Goal: Task Accomplishment & Management: Manage account settings

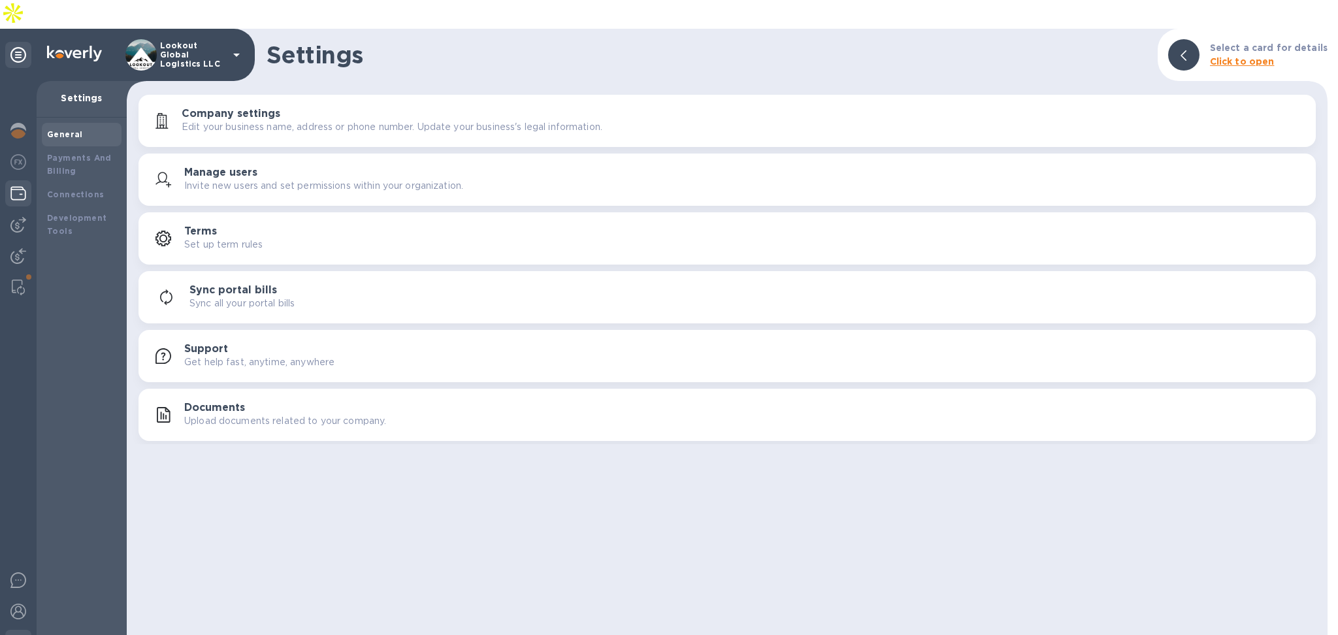
click at [20, 186] on img at bounding box center [18, 194] width 16 height 16
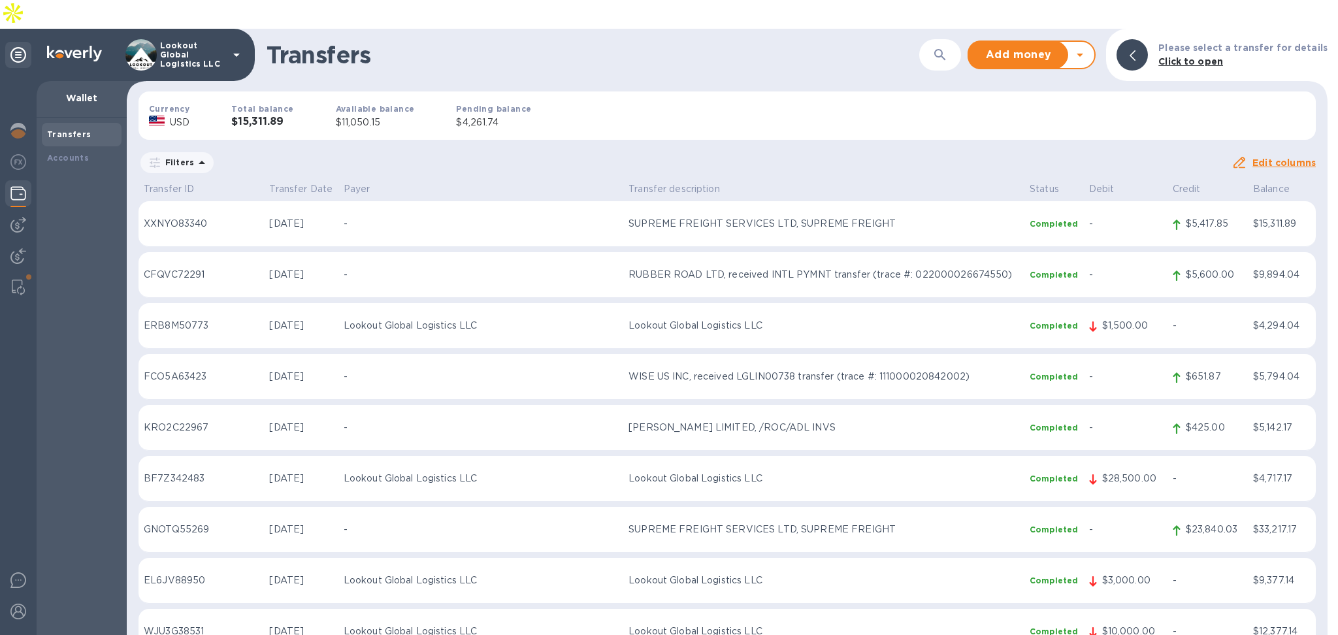
click at [1088, 47] on icon at bounding box center [1080, 55] width 16 height 16
click at [1058, 110] on b "Withdraw money" at bounding box center [1032, 115] width 84 height 10
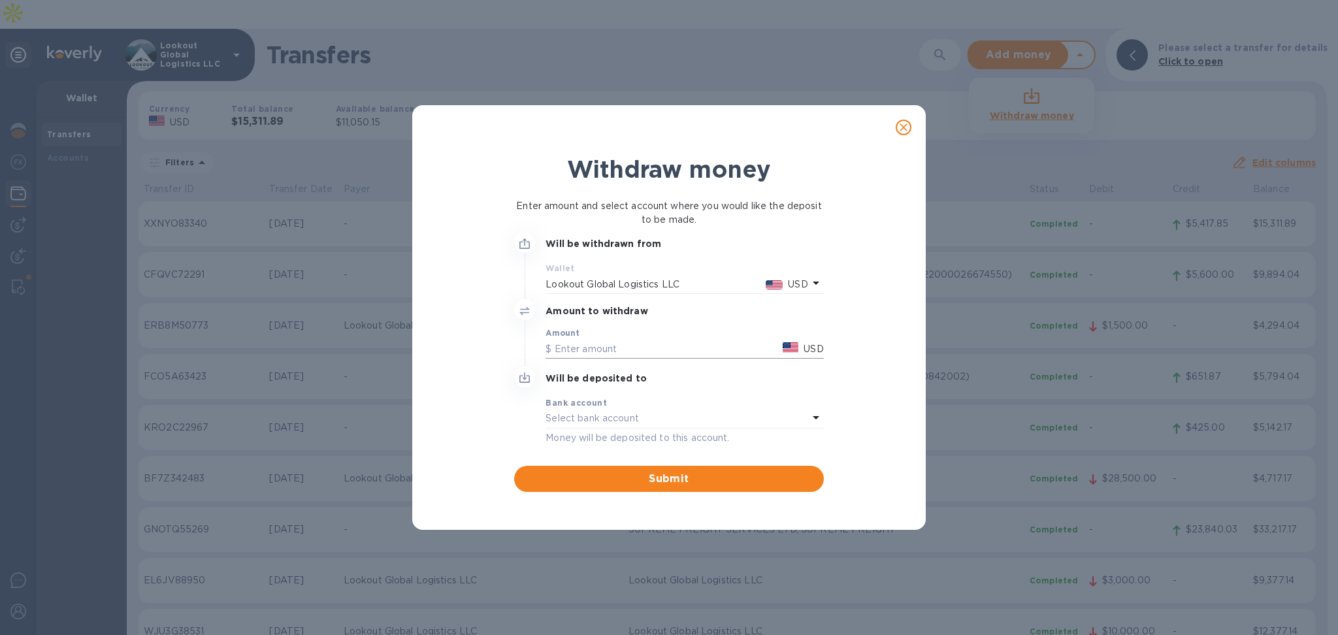
click at [607, 340] on input "text" at bounding box center [661, 349] width 232 height 20
type input "11,000"
click at [641, 414] on div "Select bank account" at bounding box center [676, 419] width 262 height 18
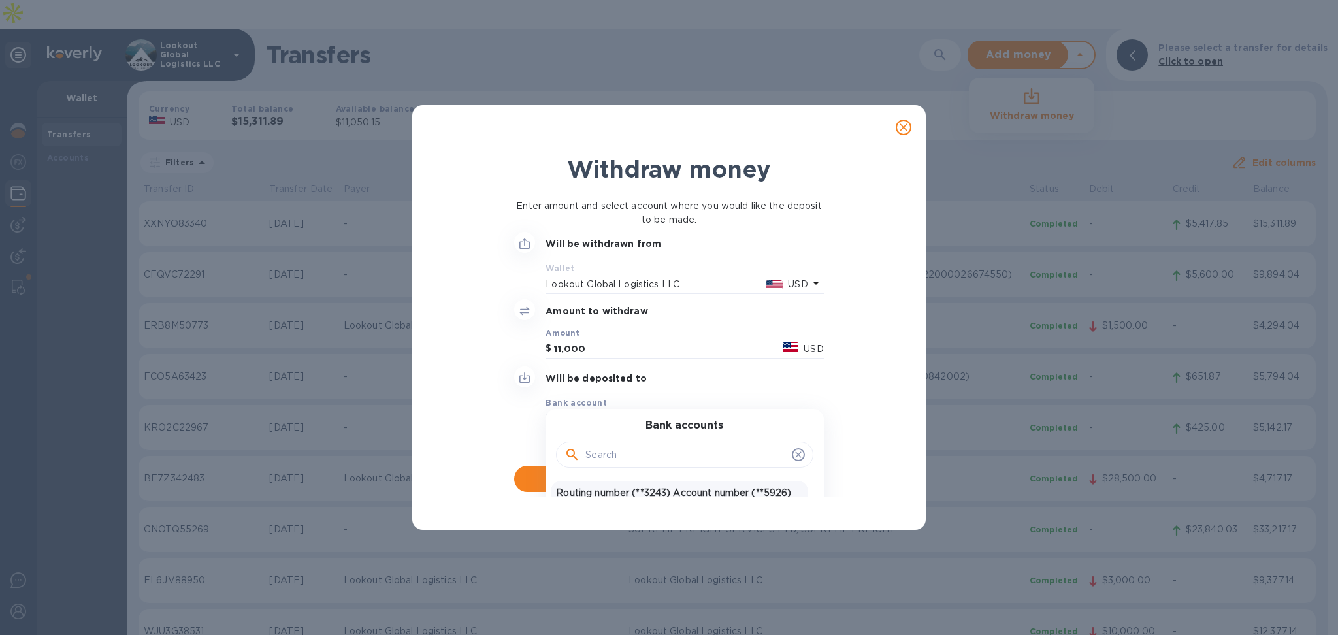
click at [652, 489] on p "Routing number (**3243) Account number (**5926)" at bounding box center [679, 493] width 246 height 14
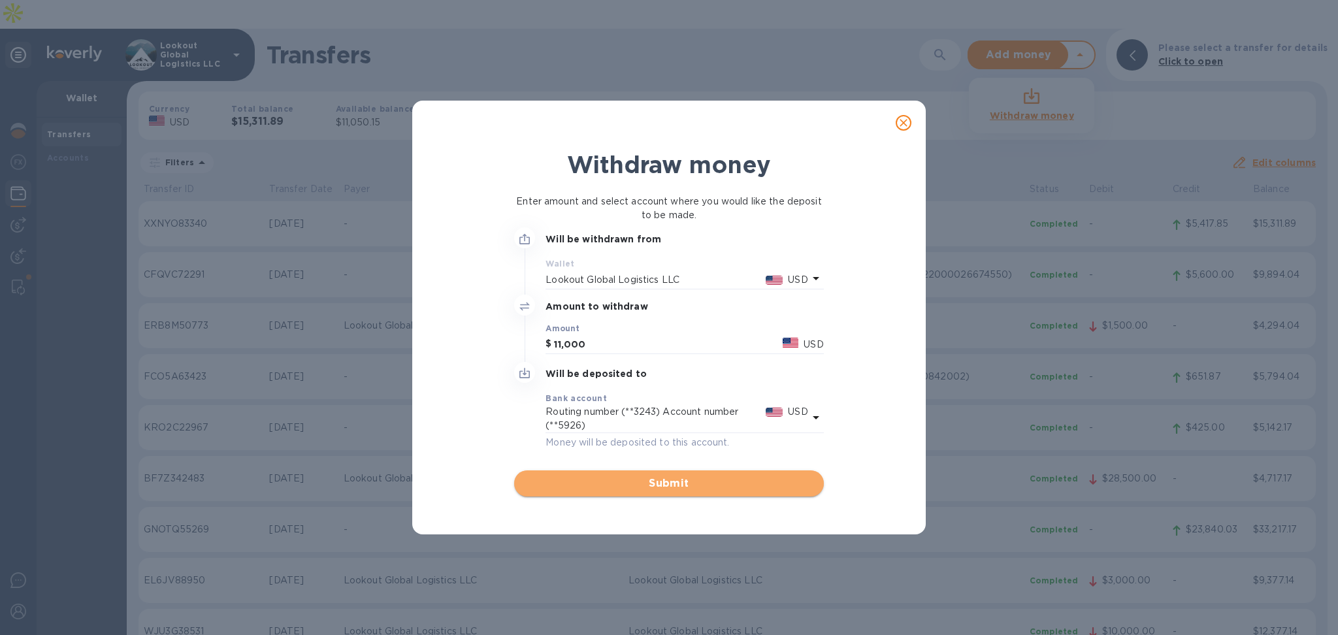
click at [679, 485] on span "Submit" at bounding box center [669, 484] width 288 height 16
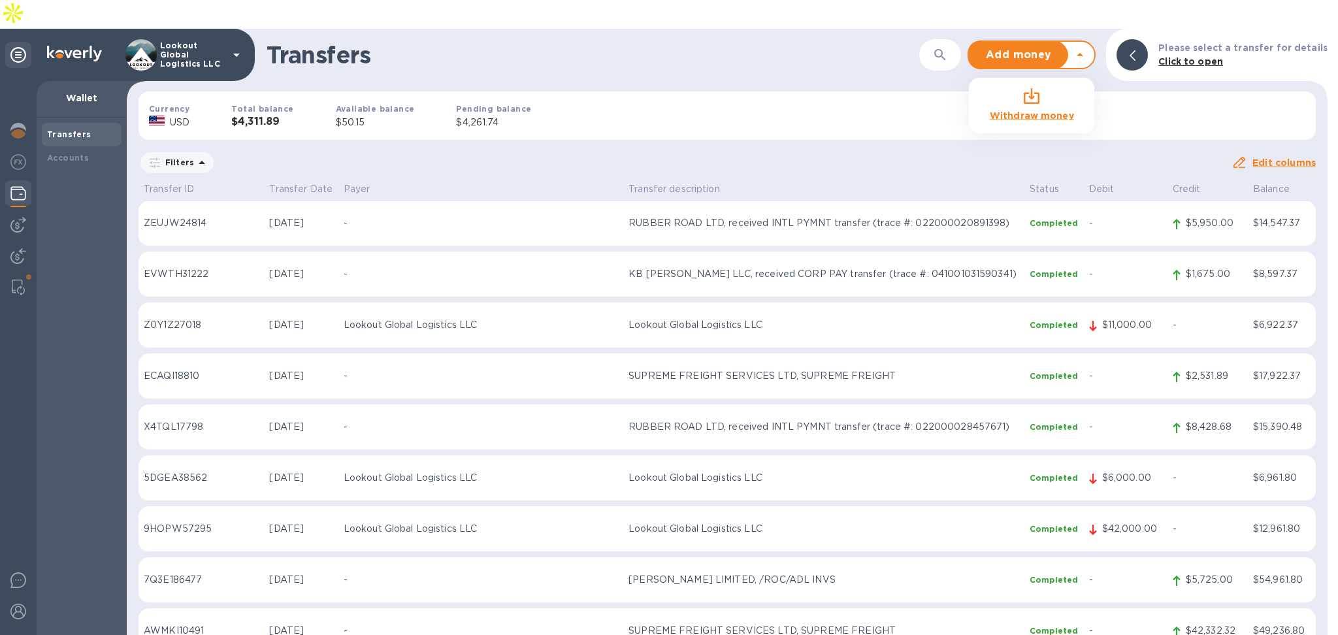
scroll to position [1219, 0]
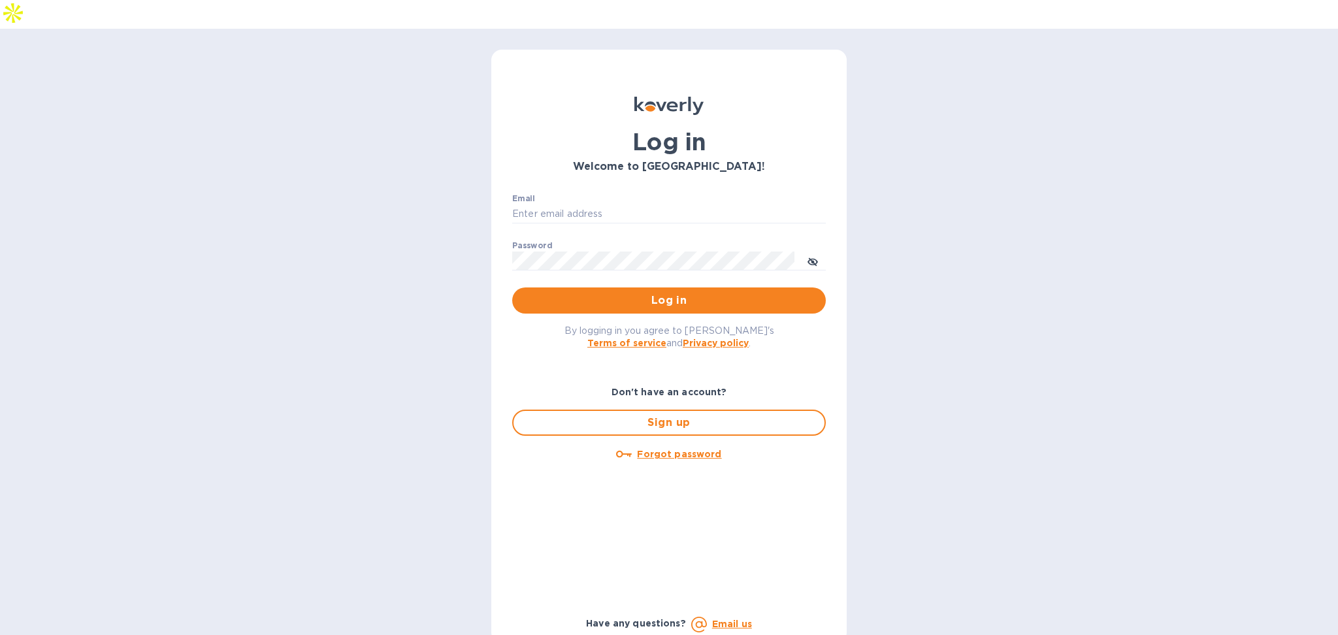
click at [587, 184] on div "Email ​ Password ​ Log in" at bounding box center [669, 254] width 334 height 141
click at [580, 204] on input "Email" at bounding box center [669, 214] width 314 height 20
type input "alexis@lookoutgl.com"
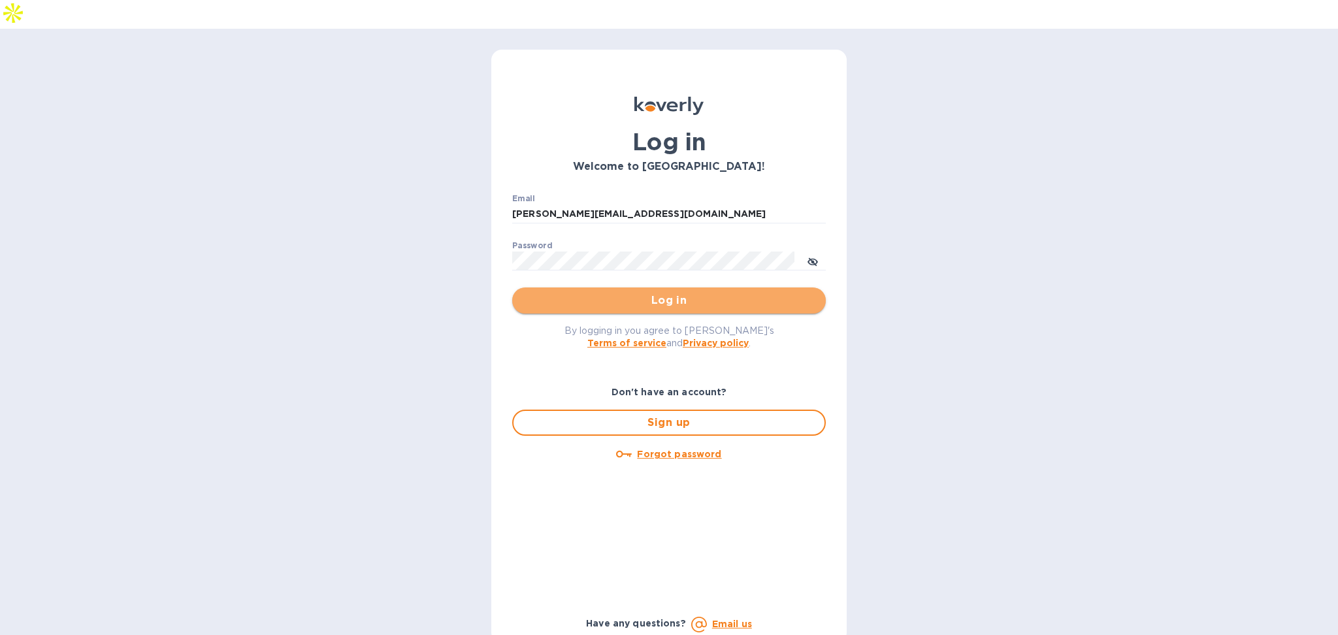
click at [690, 293] on span "Log in" at bounding box center [669, 301] width 293 height 16
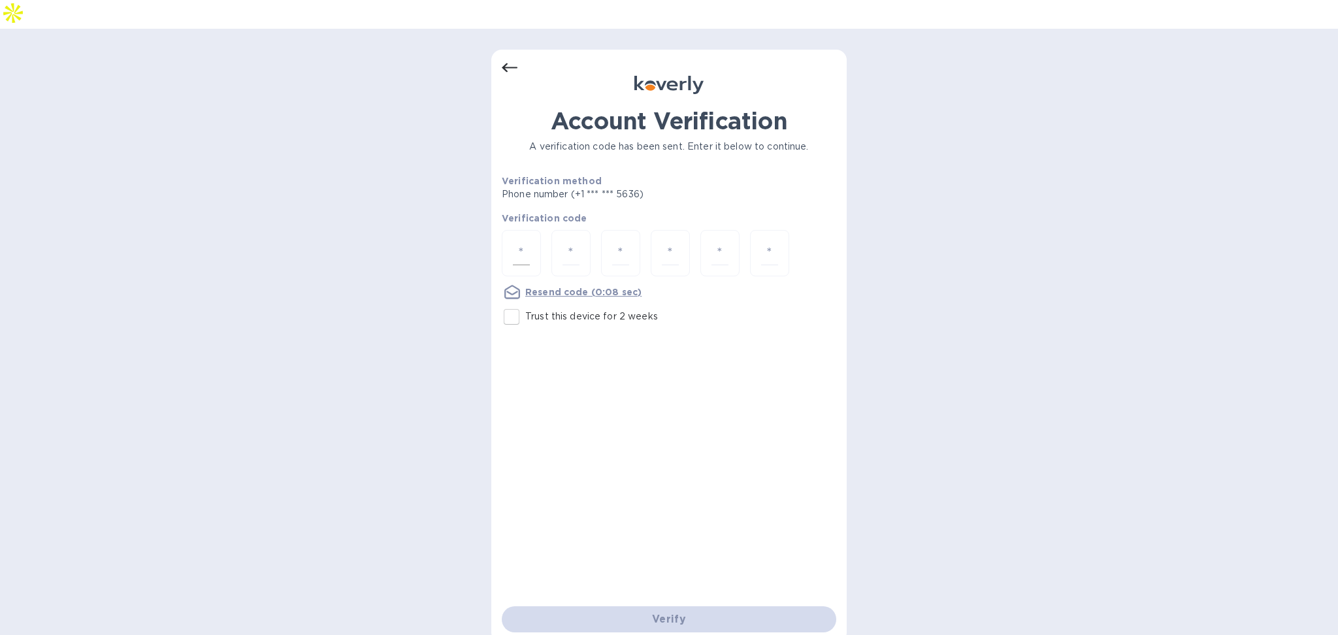
click at [506, 230] on div at bounding box center [521, 253] width 39 height 46
type input "8"
type input "0"
type input "2"
type input "8"
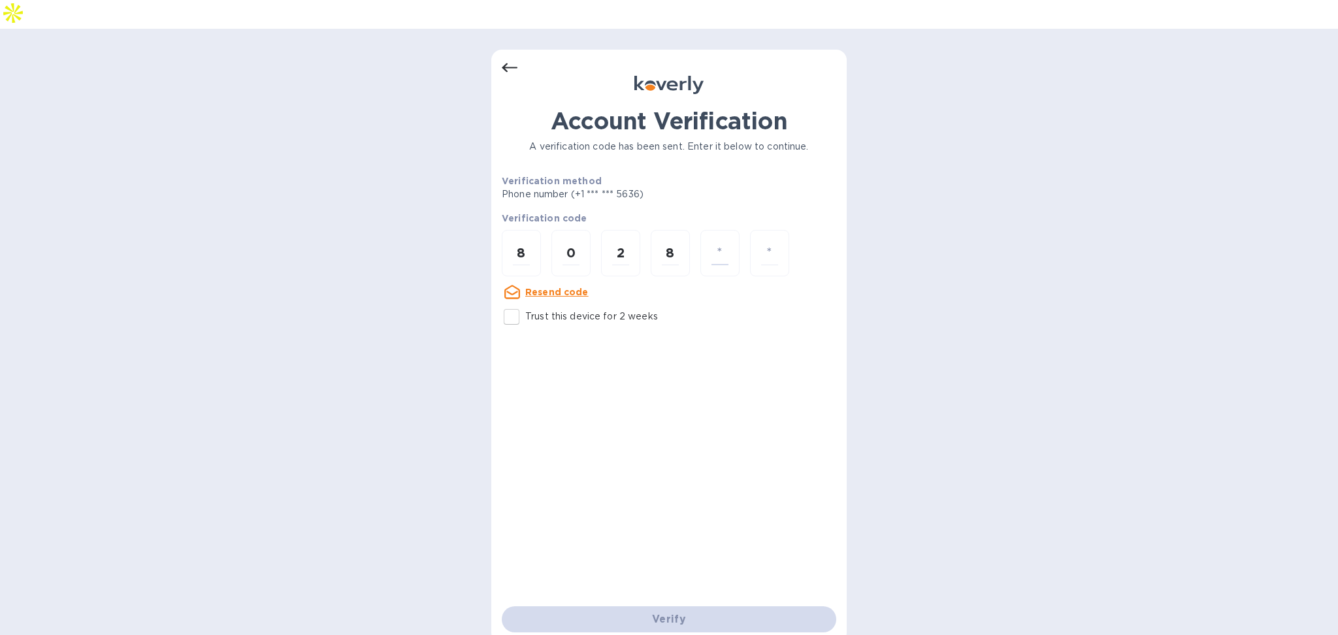
type input "4"
type input "6"
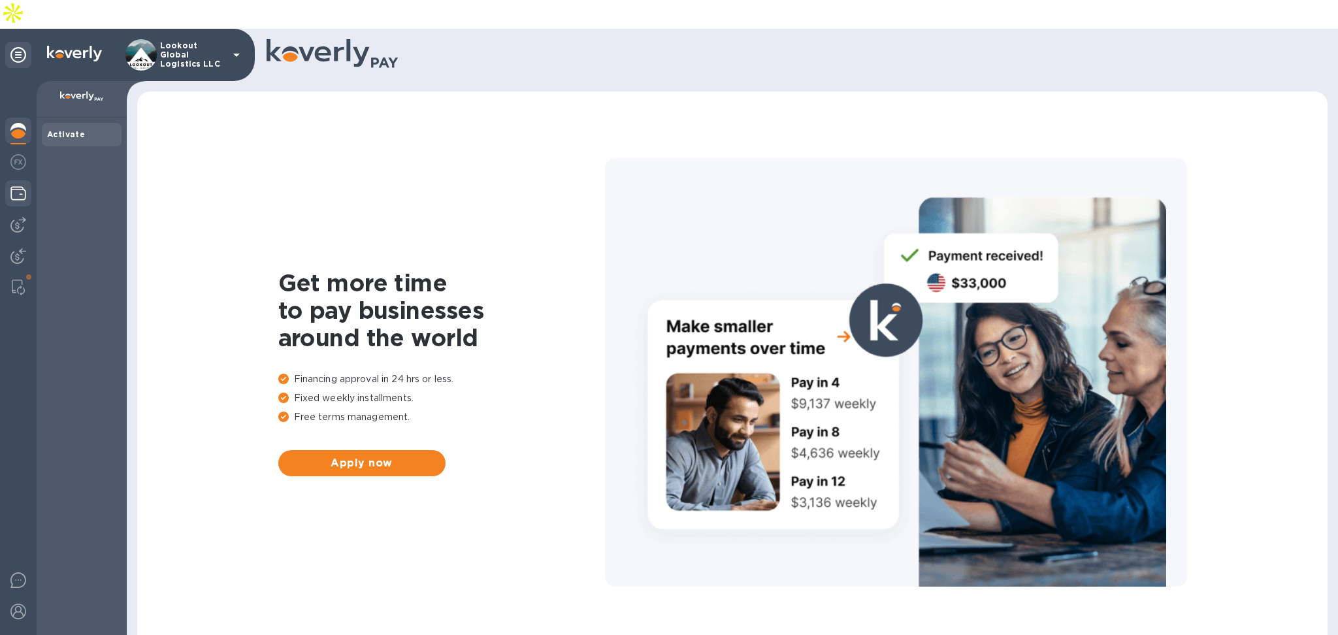
click at [17, 186] on img at bounding box center [18, 194] width 16 height 16
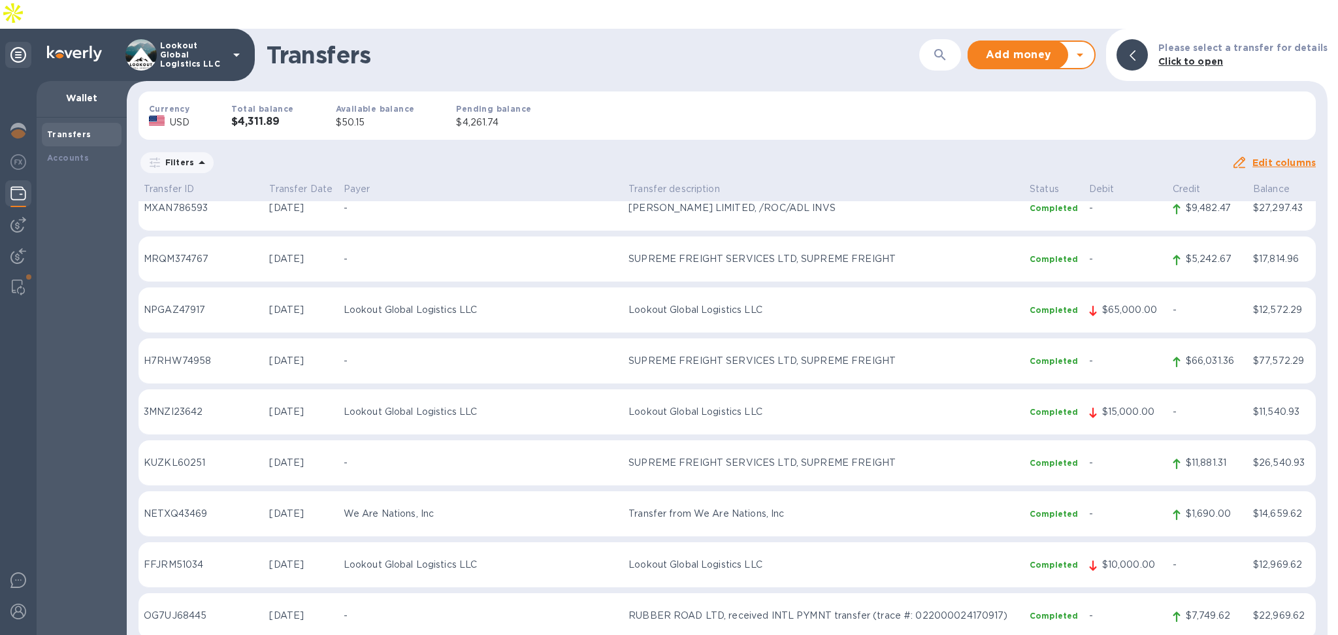
scroll to position [2011, 0]
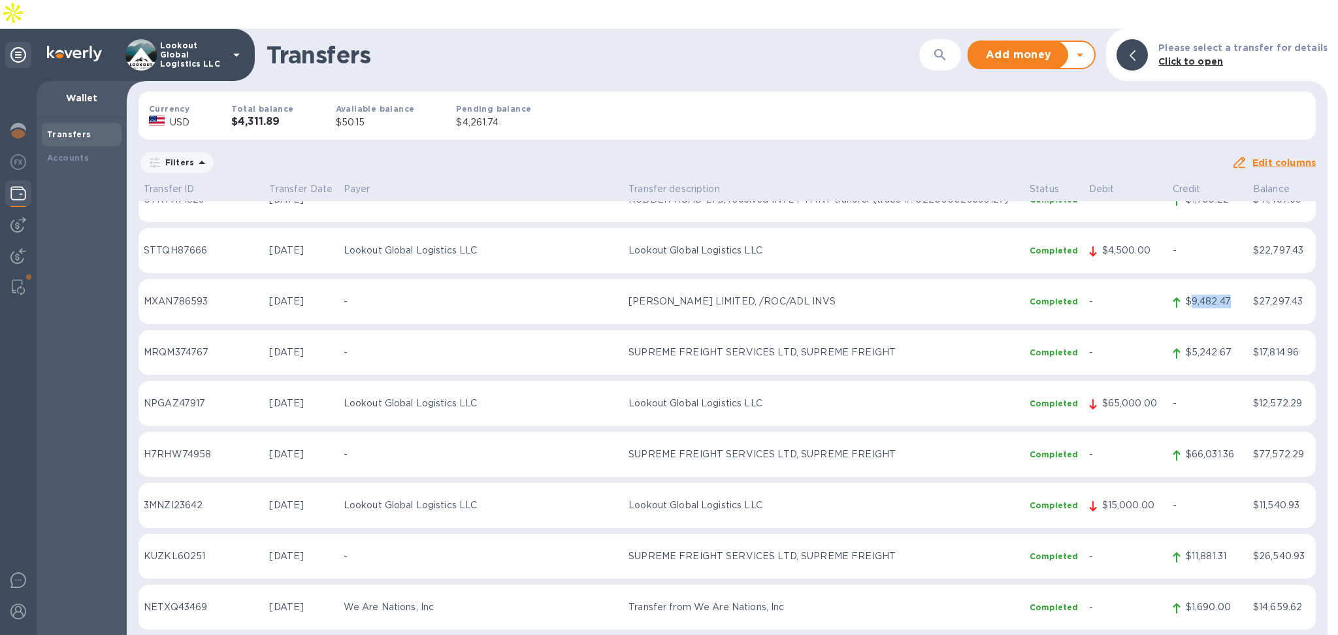
drag, startPoint x: 1226, startPoint y: 274, endPoint x: 1181, endPoint y: 278, distance: 44.6
click at [1186, 295] on p "$9,482.47" at bounding box center [1214, 302] width 57 height 14
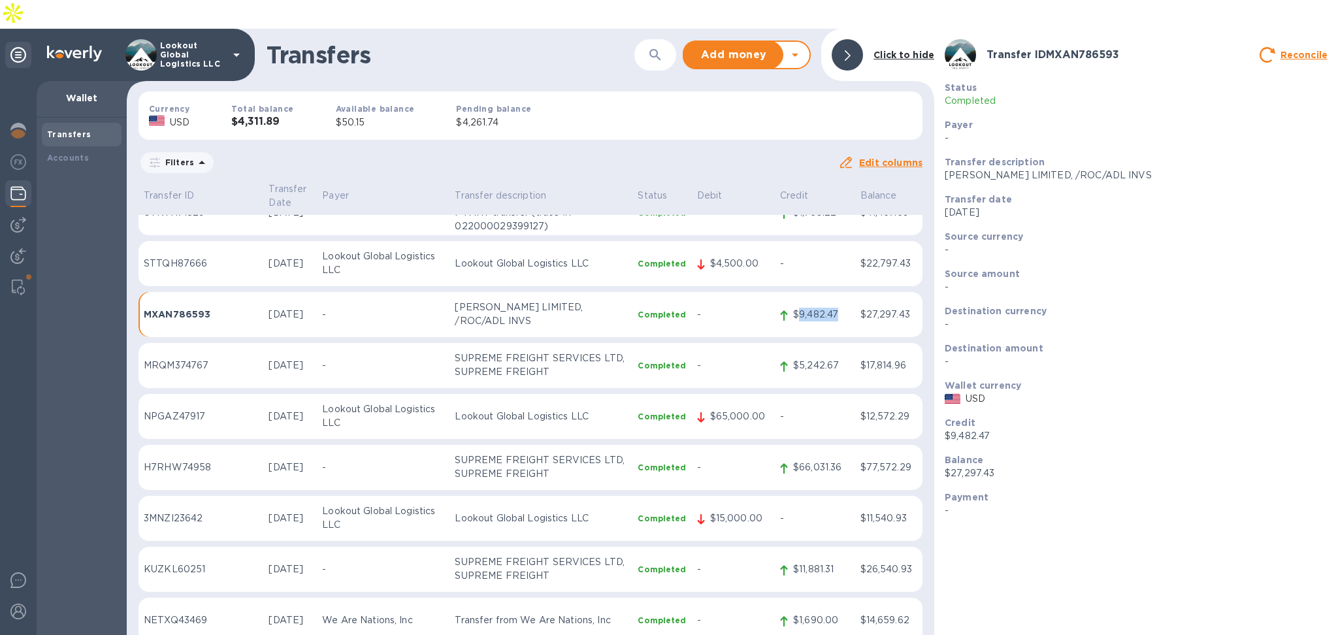
scroll to position [2012, 0]
click at [1169, 83] on div "Status Completed" at bounding box center [1135, 94] width 393 height 37
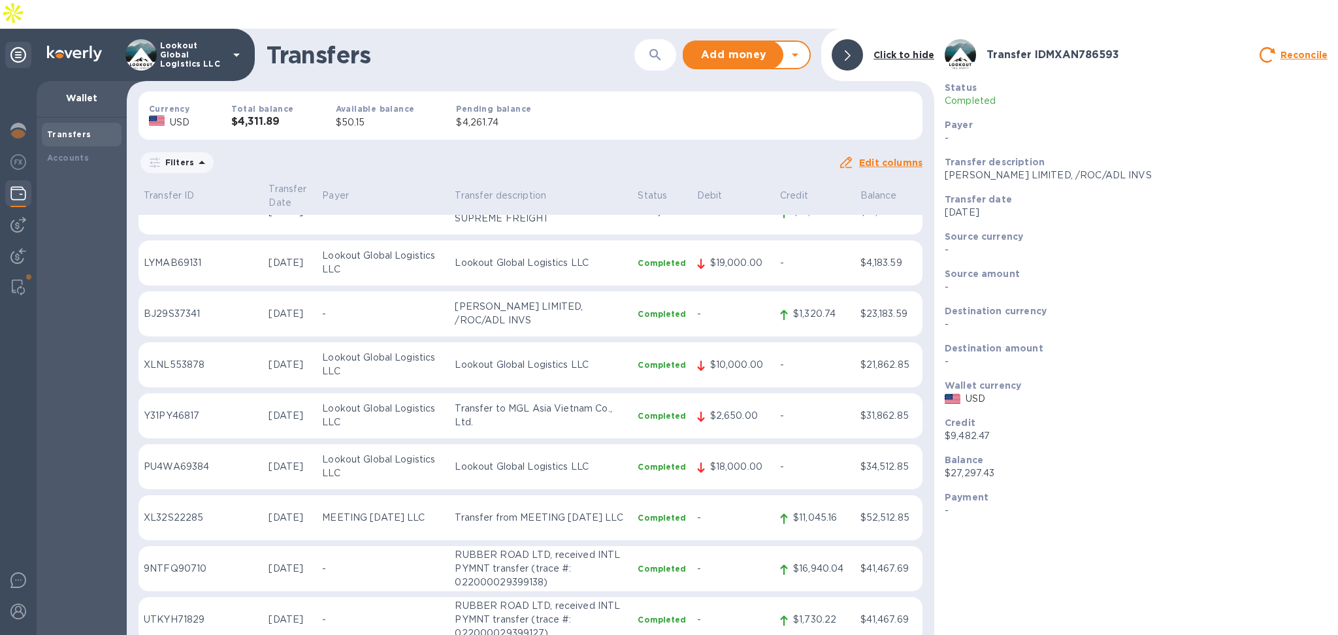
scroll to position [1576, 0]
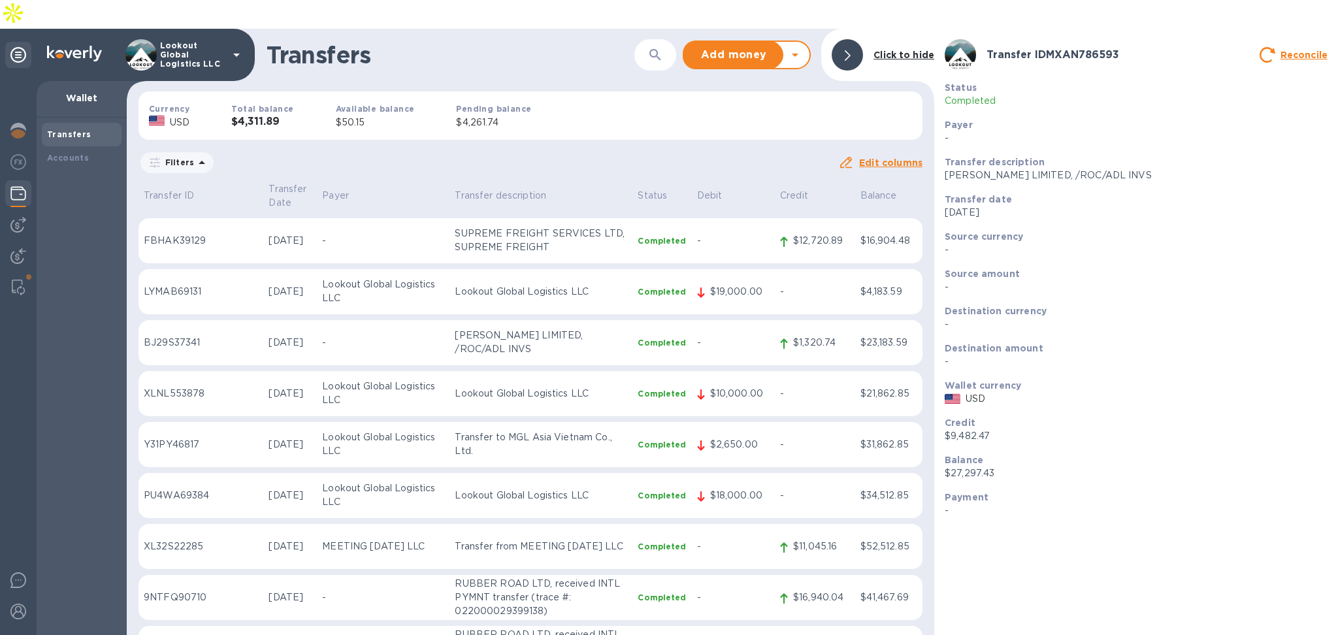
click at [884, 50] on b "Click to hide" at bounding box center [903, 55] width 61 height 10
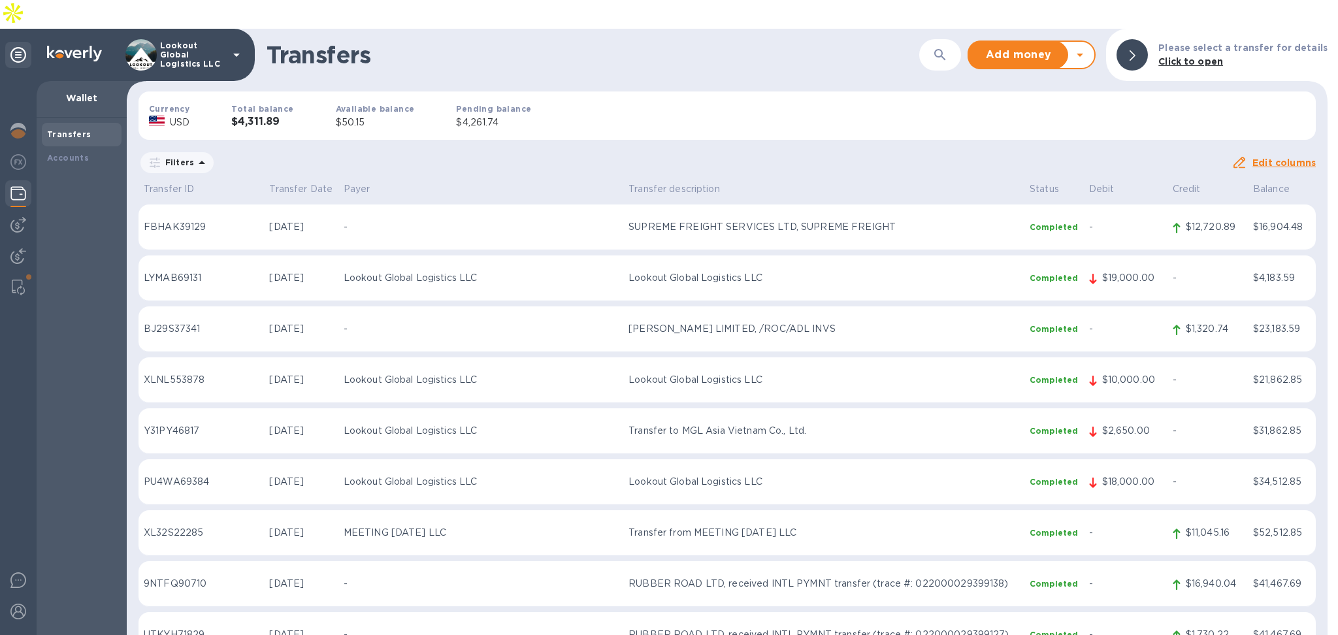
scroll to position [1576, 0]
click at [956, 39] on button "button" at bounding box center [939, 54] width 31 height 31
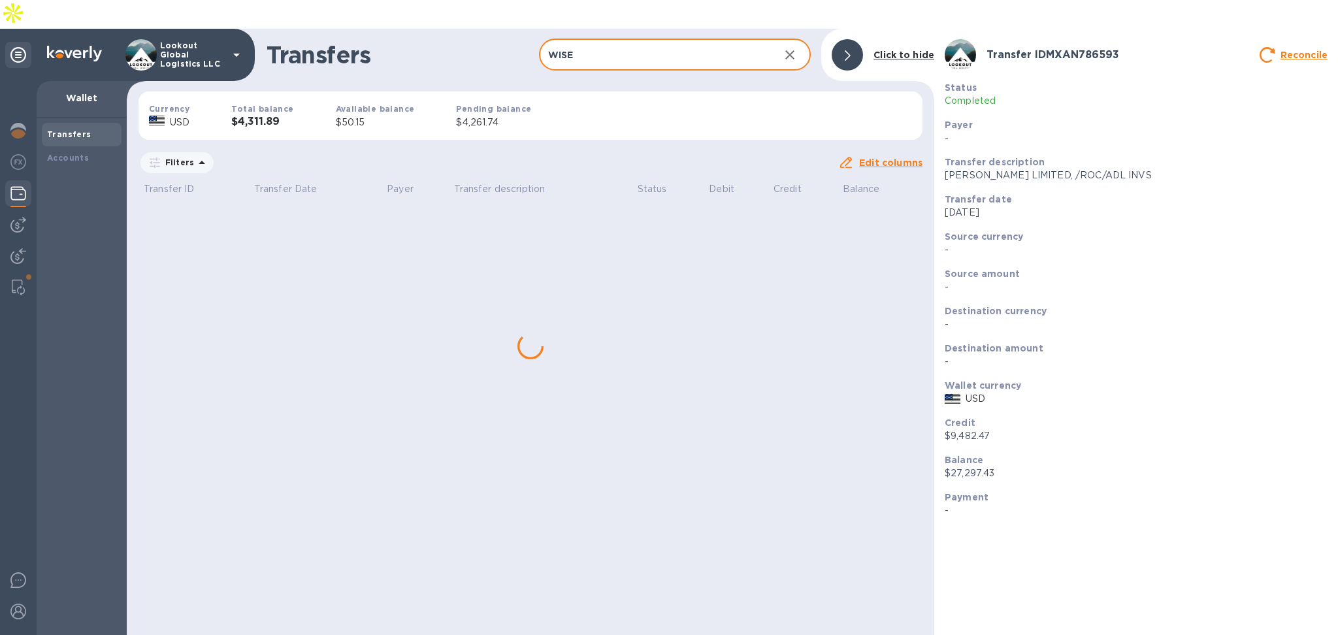
scroll to position [0, 0]
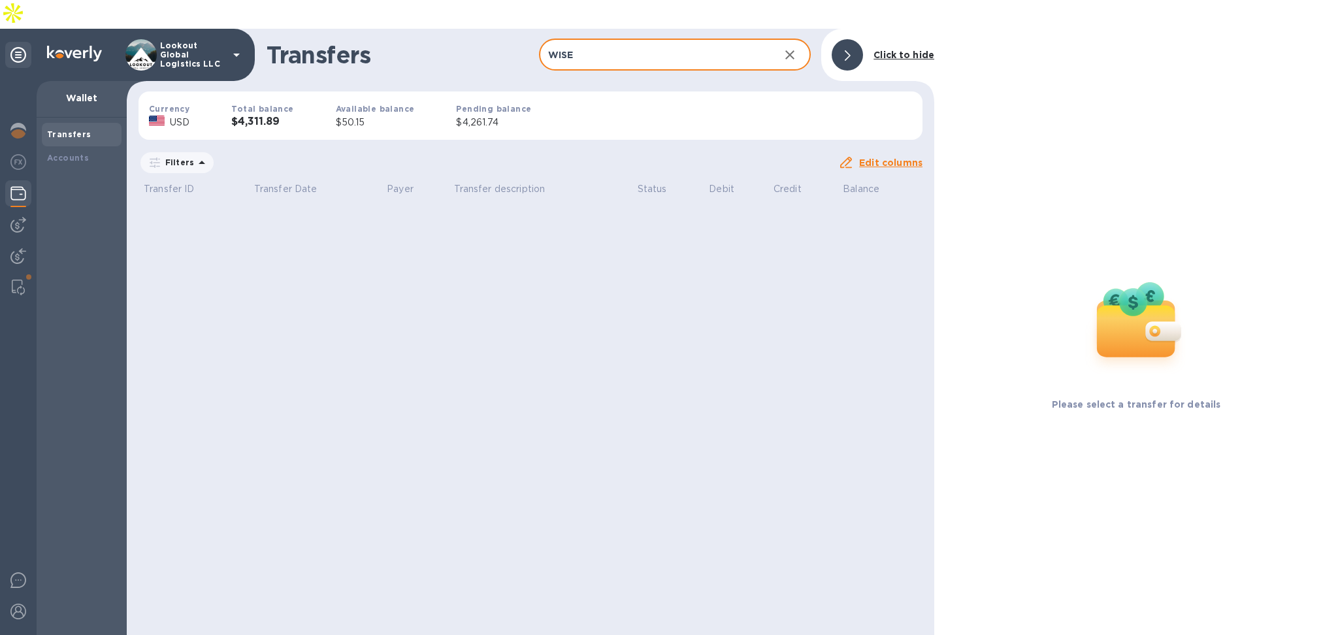
drag, startPoint x: 622, startPoint y: 30, endPoint x: 301, endPoint y: 31, distance: 320.7
click at [301, 31] on div "Transfers WISE ​ Add money Withdraw money Click to hide" at bounding box center [530, 55] width 807 height 52
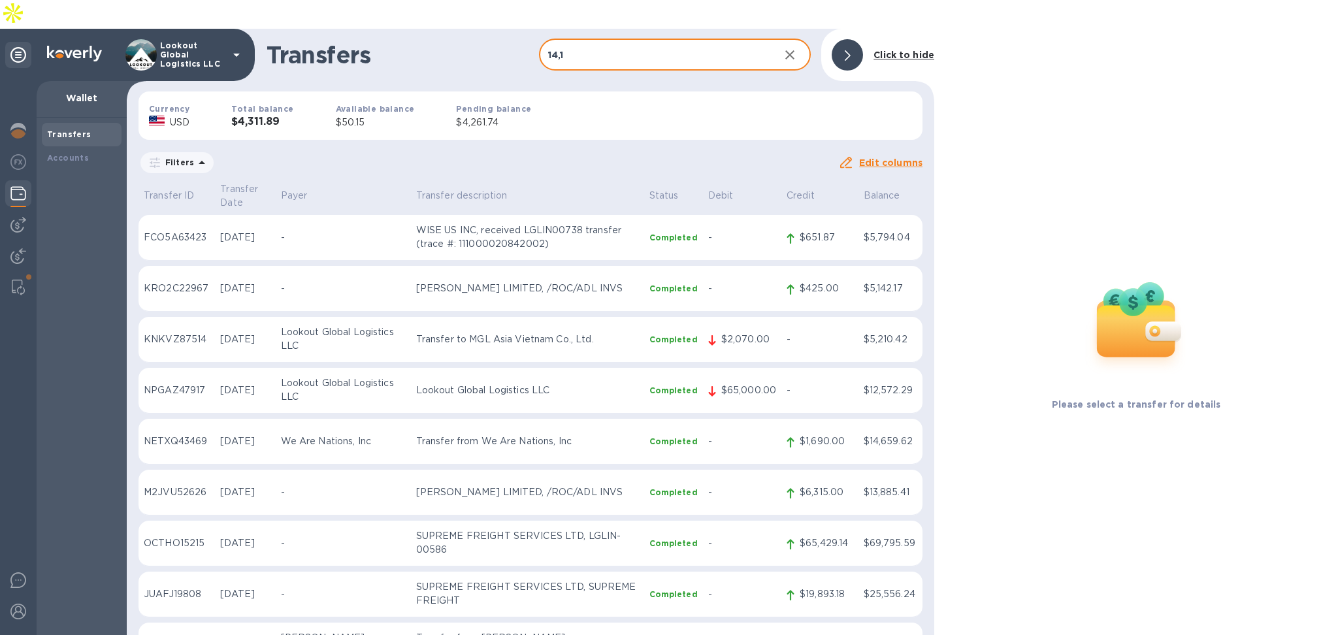
type input "14,1"
click at [854, 39] on div at bounding box center [847, 54] width 31 height 31
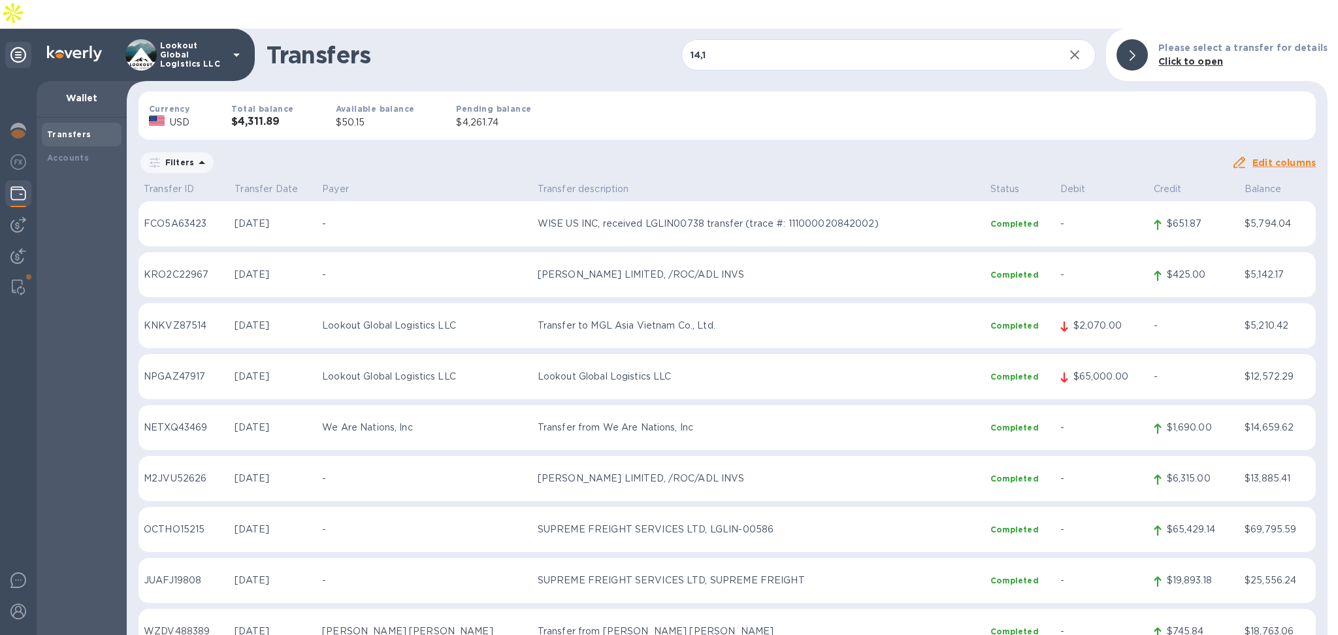
click at [854, 39] on input "14,1" at bounding box center [867, 55] width 373 height 32
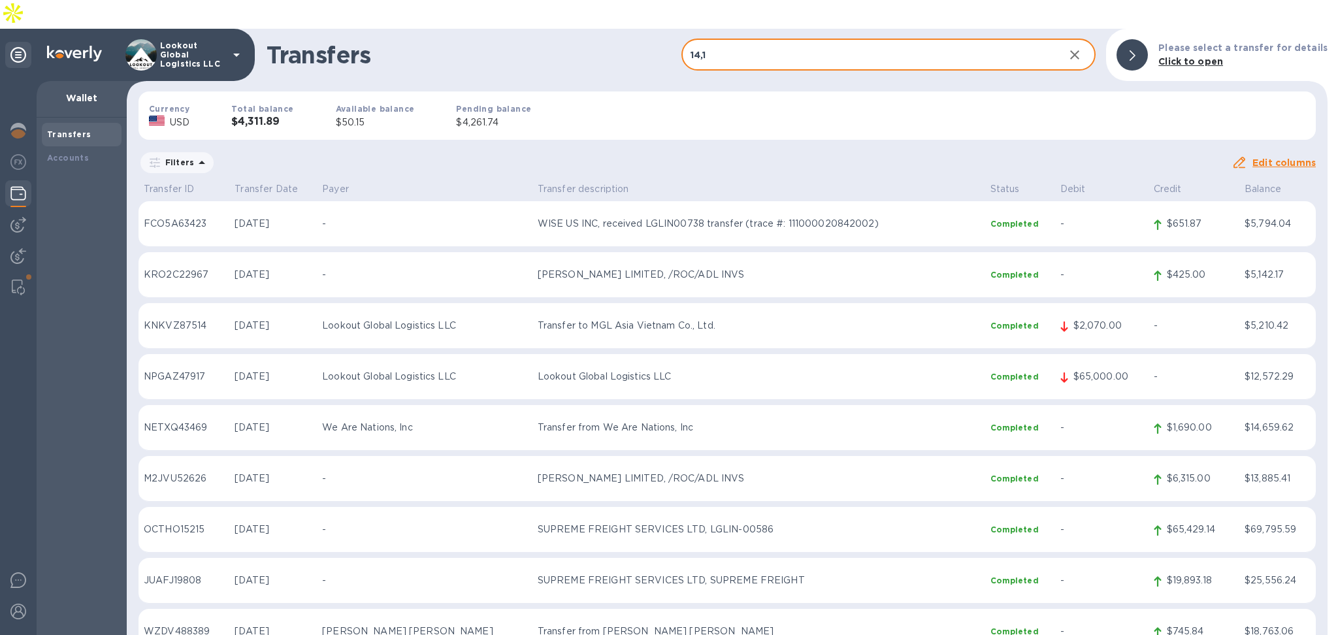
click at [1090, 39] on button "button" at bounding box center [1074, 54] width 31 height 31
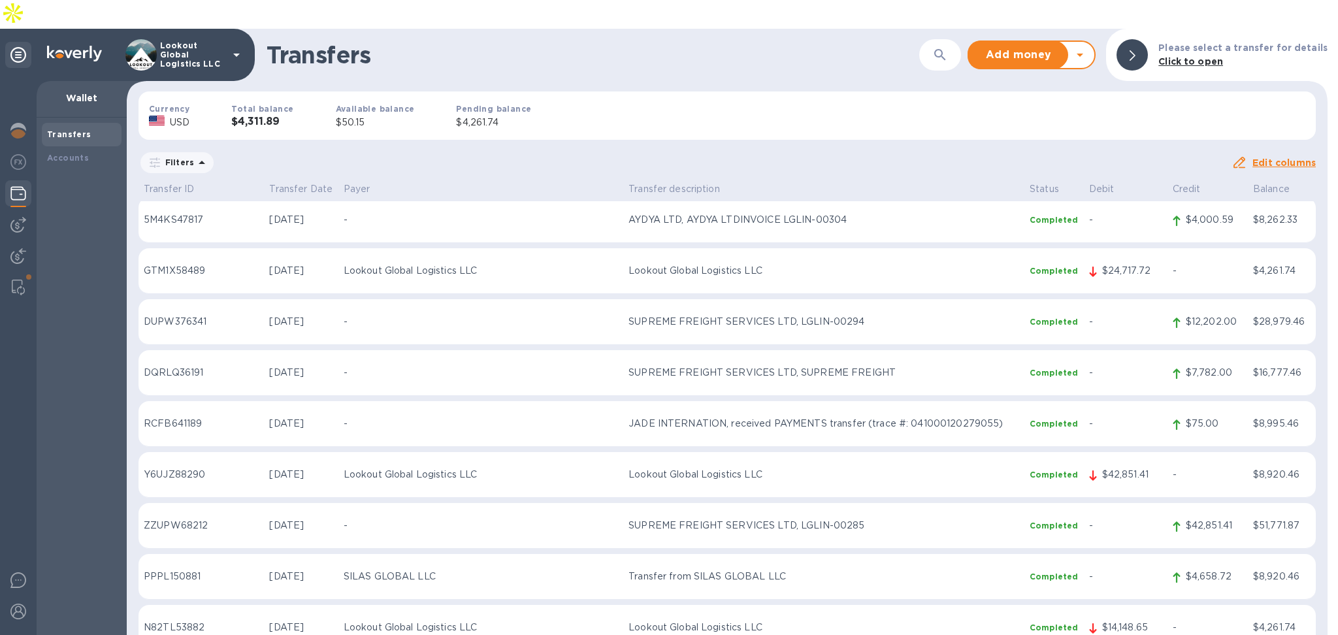
scroll to position [9278, 0]
